Goal: Check status: Check status

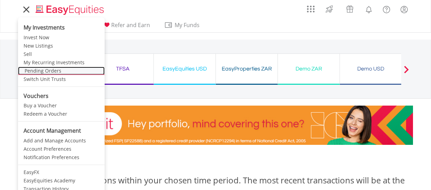
click at [54, 71] on link "Pending Orders" at bounding box center [61, 71] width 87 height 8
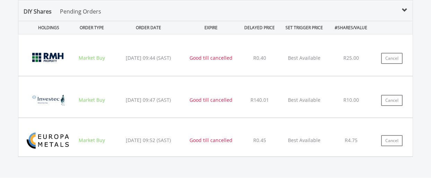
scroll to position [445, 0]
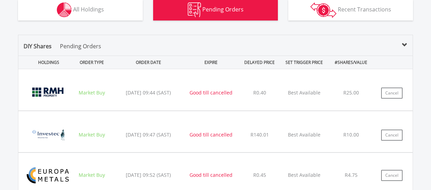
click at [406, 45] on span at bounding box center [405, 45] width 6 height 6
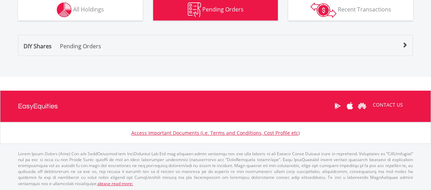
click at [406, 45] on span at bounding box center [405, 45] width 6 height 6
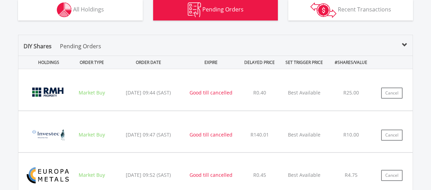
click at [46, 94] on img at bounding box center [49, 93] width 44 height 31
click at [298, 94] on p "Best Available" at bounding box center [304, 92] width 43 height 7
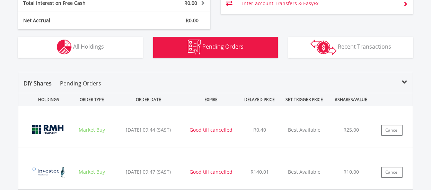
scroll to position [373, 0]
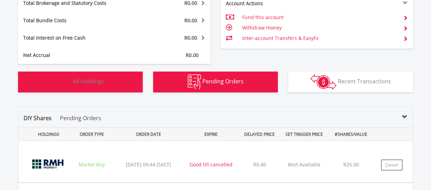
click at [109, 89] on button "Holdings All Holdings" at bounding box center [80, 81] width 125 height 21
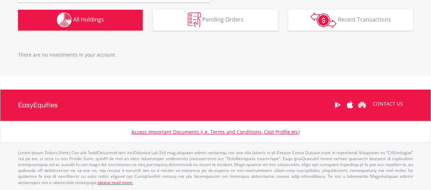
scroll to position [366, 0]
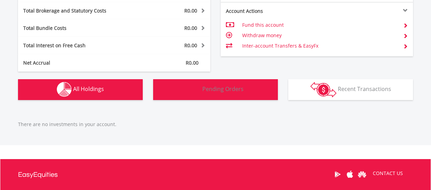
click at [210, 89] on span "Pending Orders" at bounding box center [222, 89] width 41 height 8
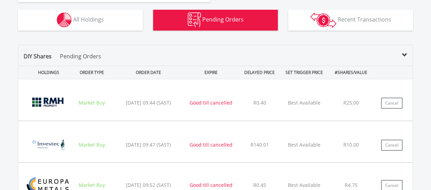
scroll to position [470, 0]
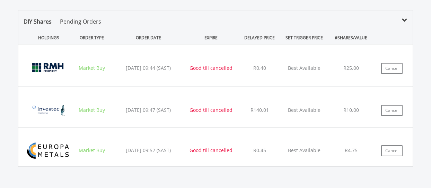
click at [46, 118] on img at bounding box center [49, 110] width 44 height 31
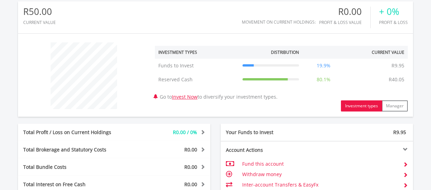
scroll to position [192, 0]
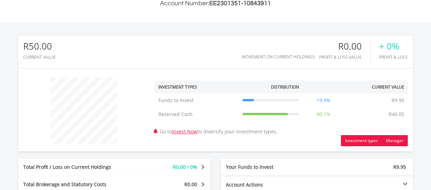
click at [396, 142] on button "Manager" at bounding box center [395, 140] width 26 height 11
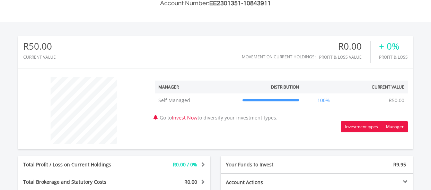
click at [362, 125] on button "Investment types" at bounding box center [361, 126] width 41 height 11
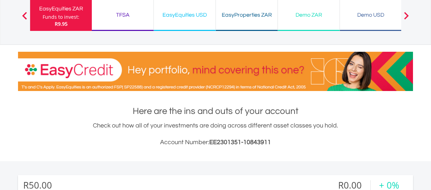
scroll to position [0, 0]
